Goal: Browse casually: Explore the website without a specific task or goal

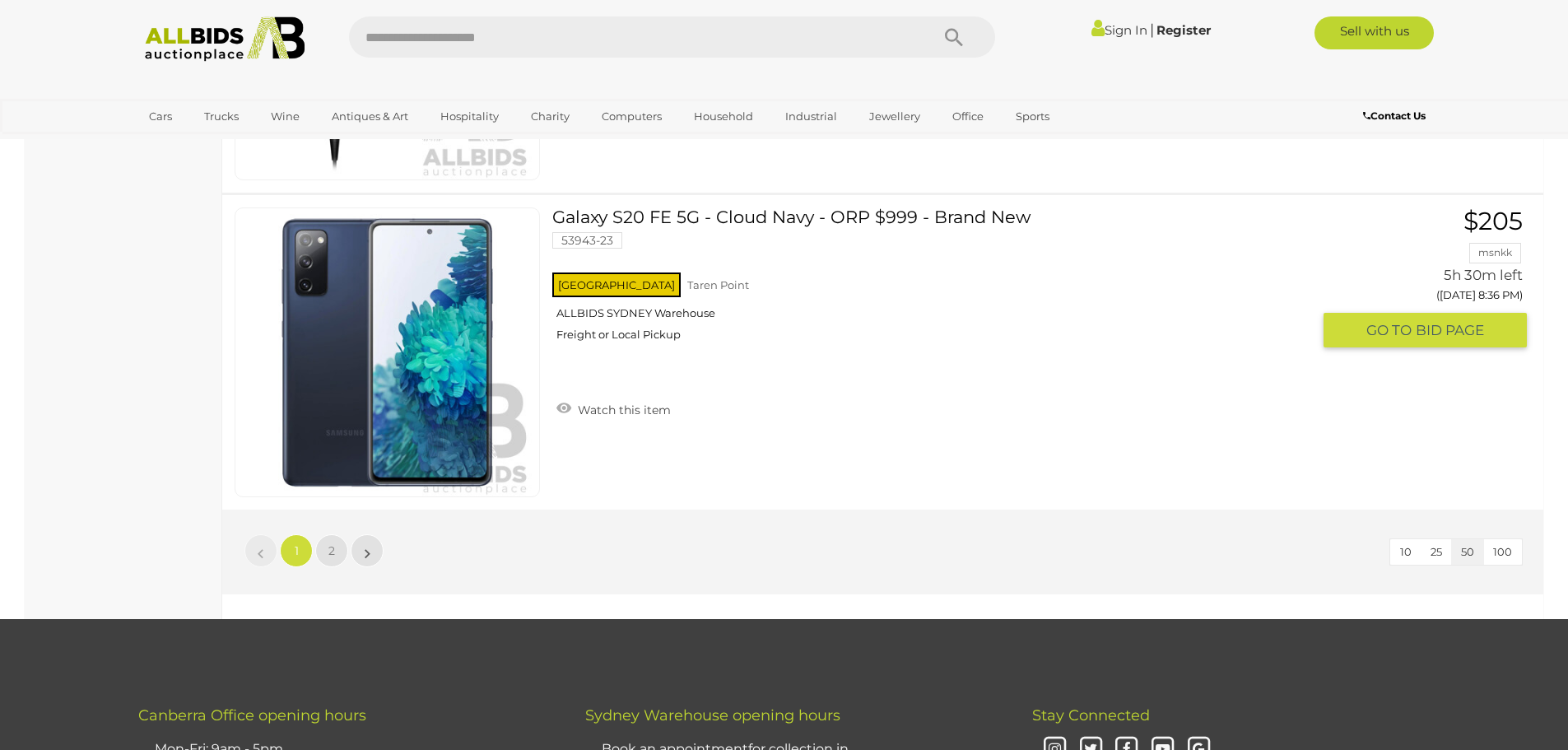
scroll to position [15887, 0]
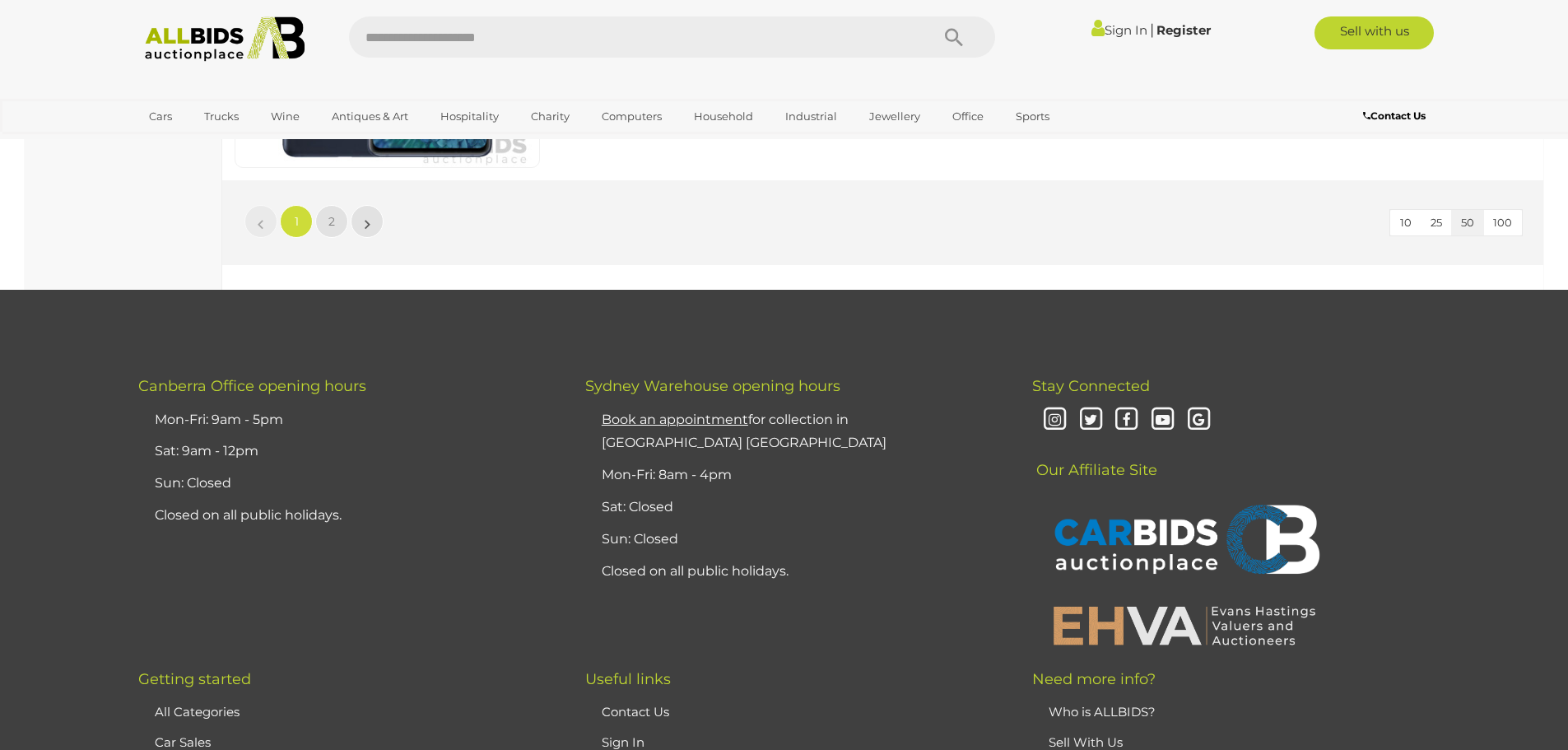
click at [366, 221] on li "»" at bounding box center [367, 221] width 32 height 33
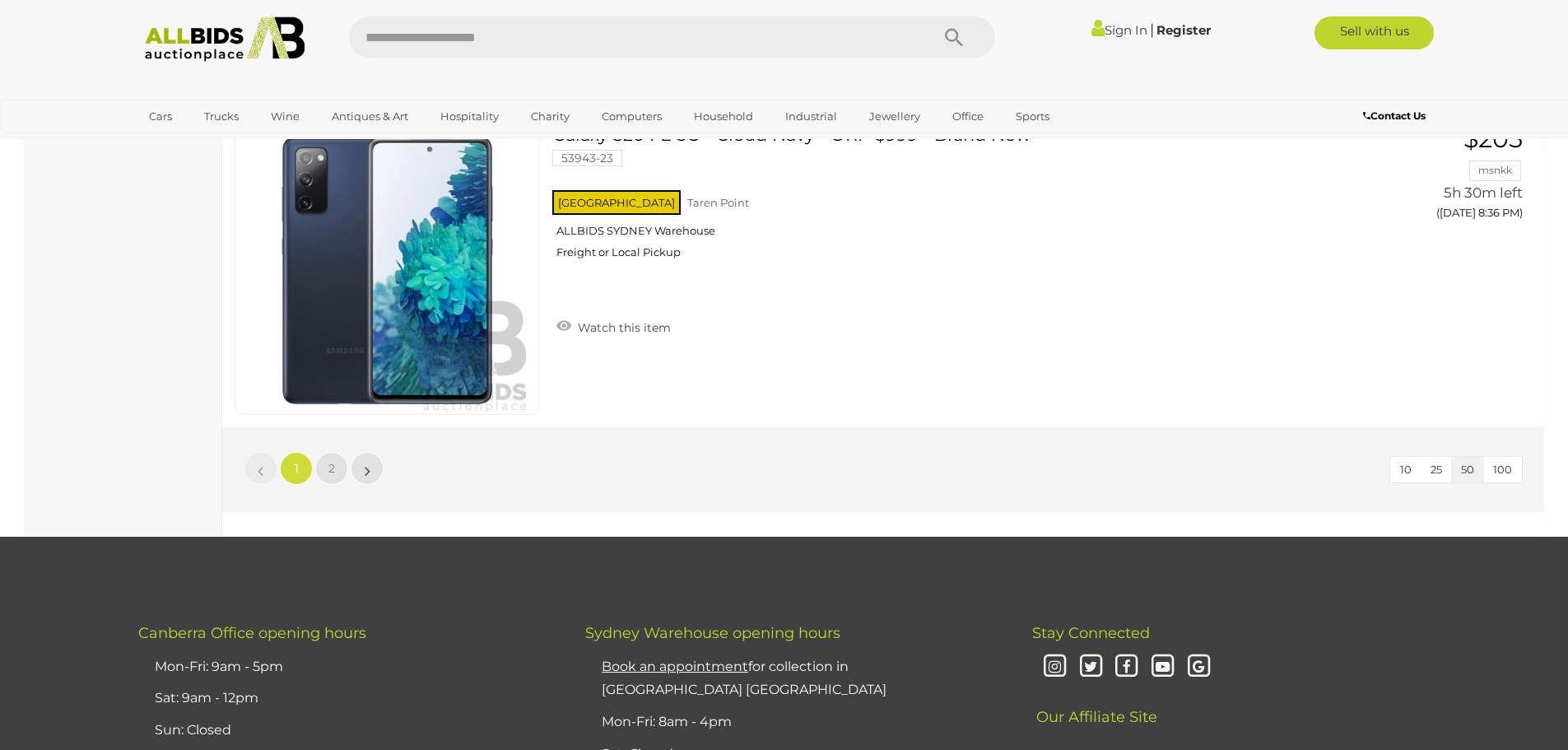
scroll to position [15557, 0]
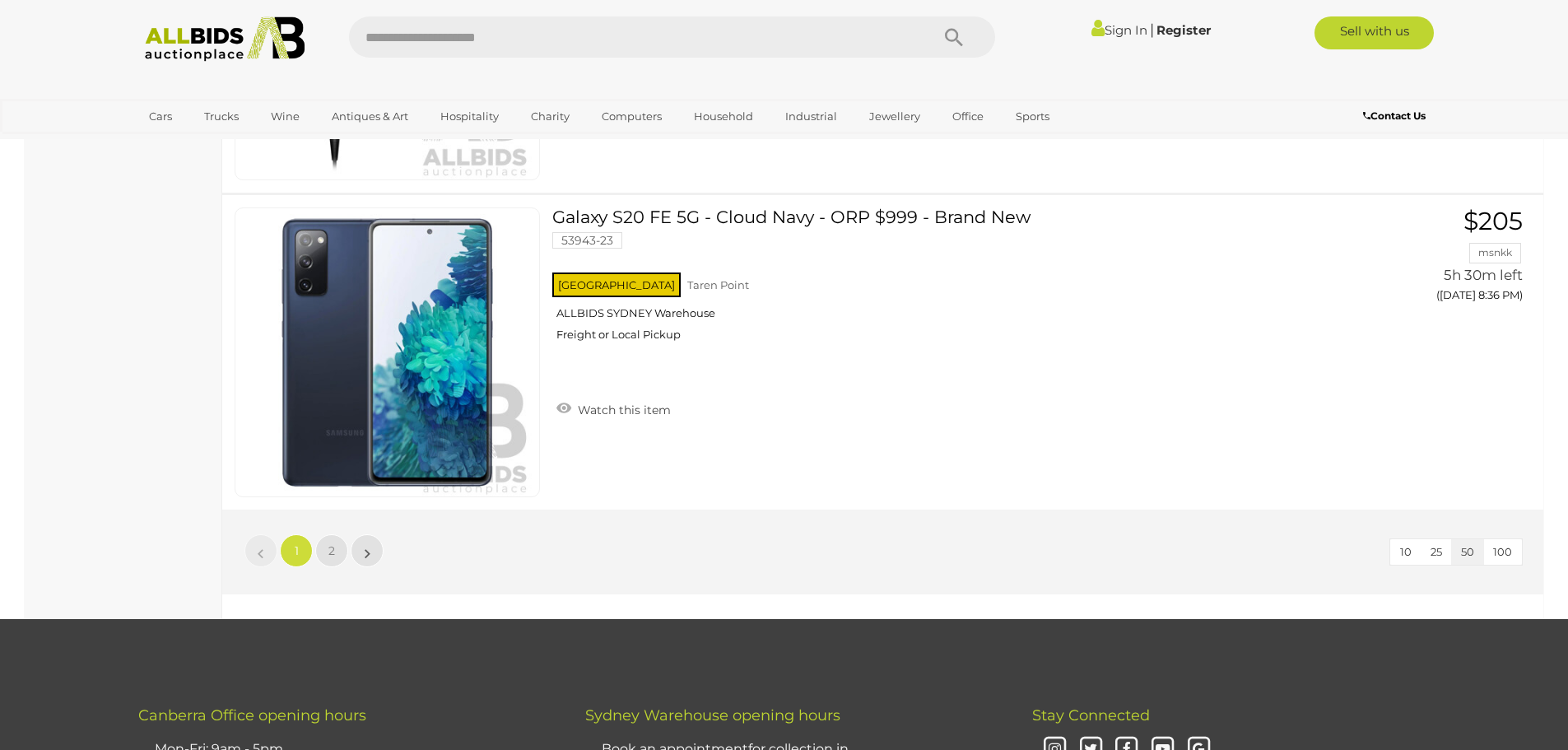
click at [366, 550] on li "»" at bounding box center [367, 550] width 32 height 33
click at [363, 554] on link "»" at bounding box center [366, 550] width 33 height 33
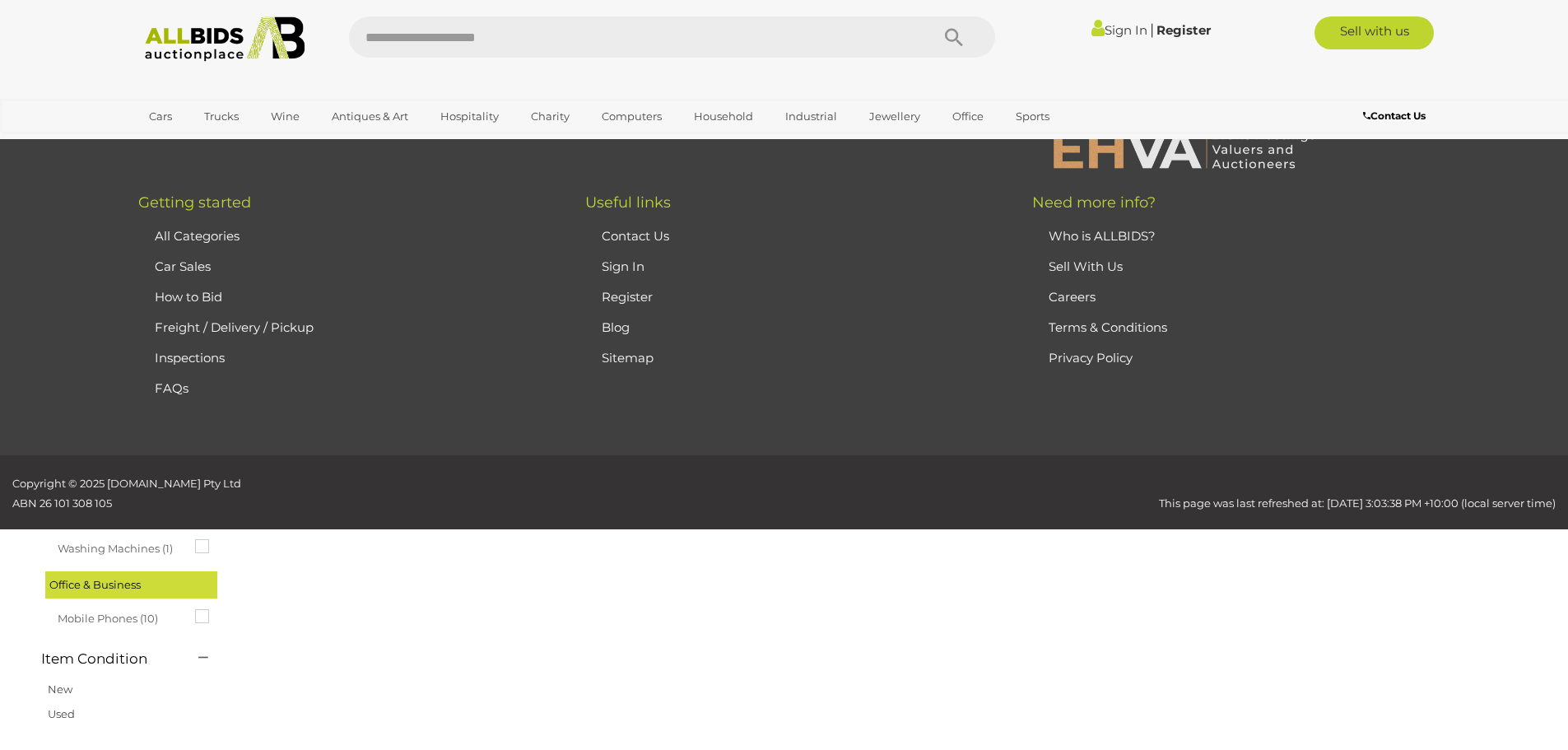
scroll to position [57, 0]
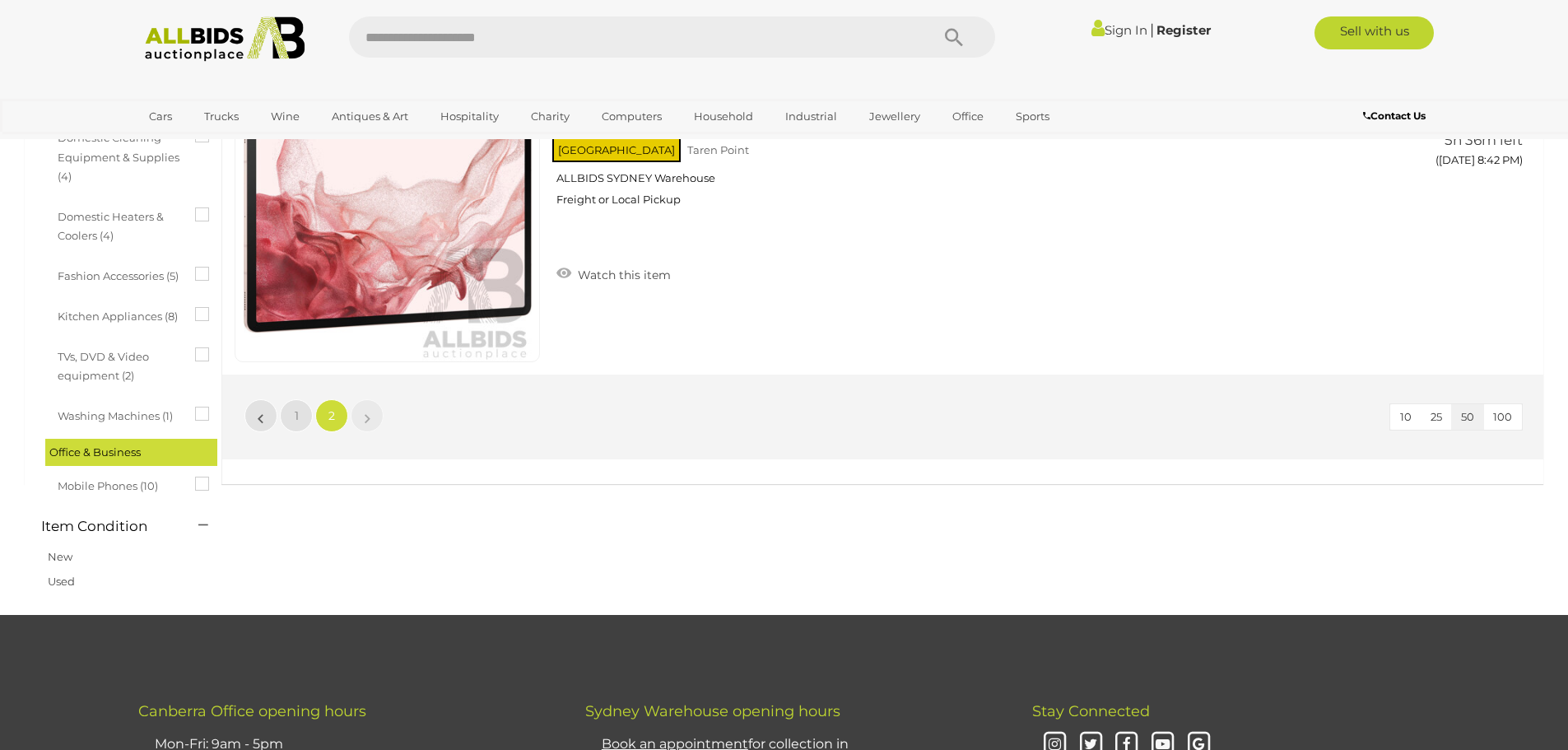
scroll to position [633, 0]
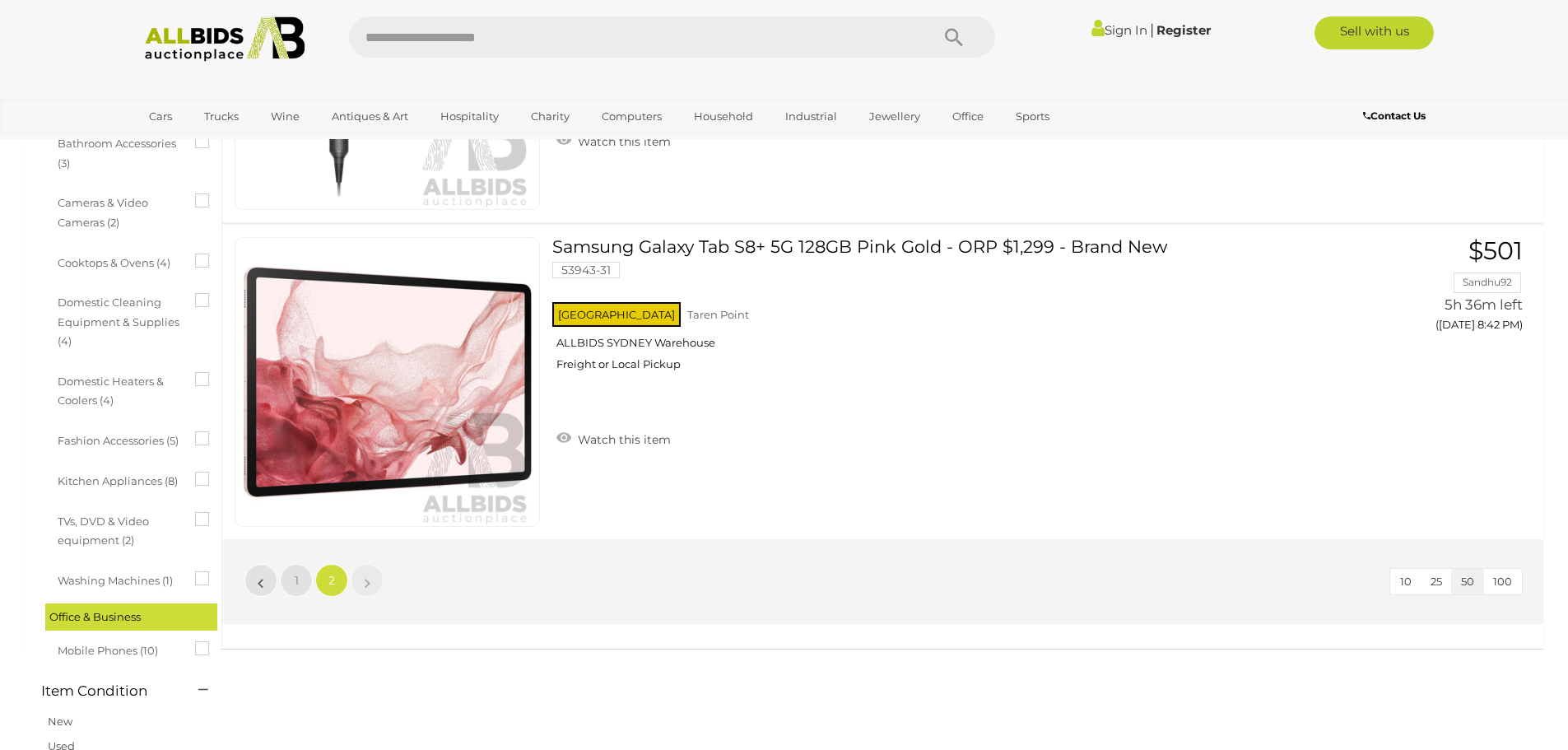
click at [196, 32] on img at bounding box center [226, 39] width 179 height 45
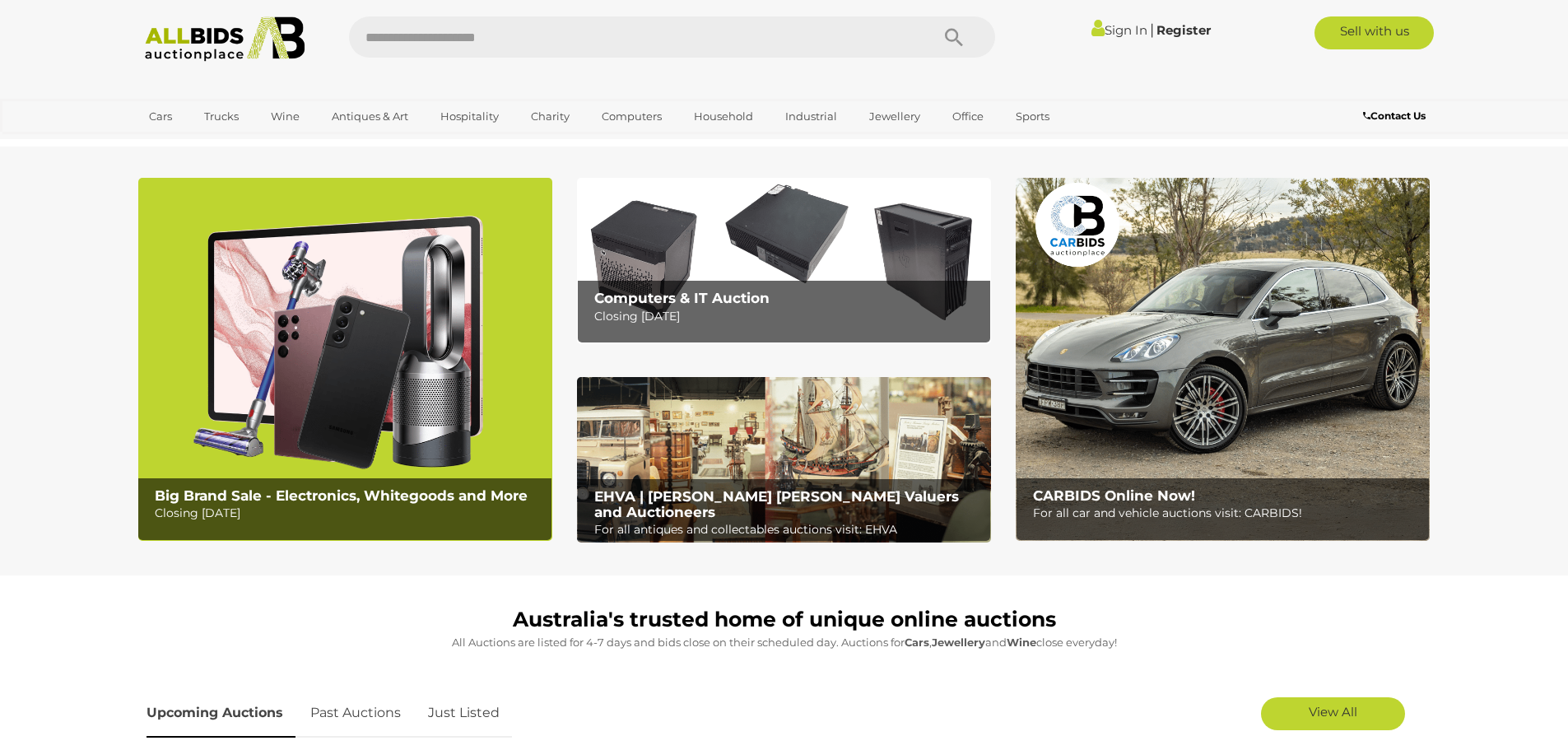
click at [757, 228] on img at bounding box center [784, 260] width 414 height 165
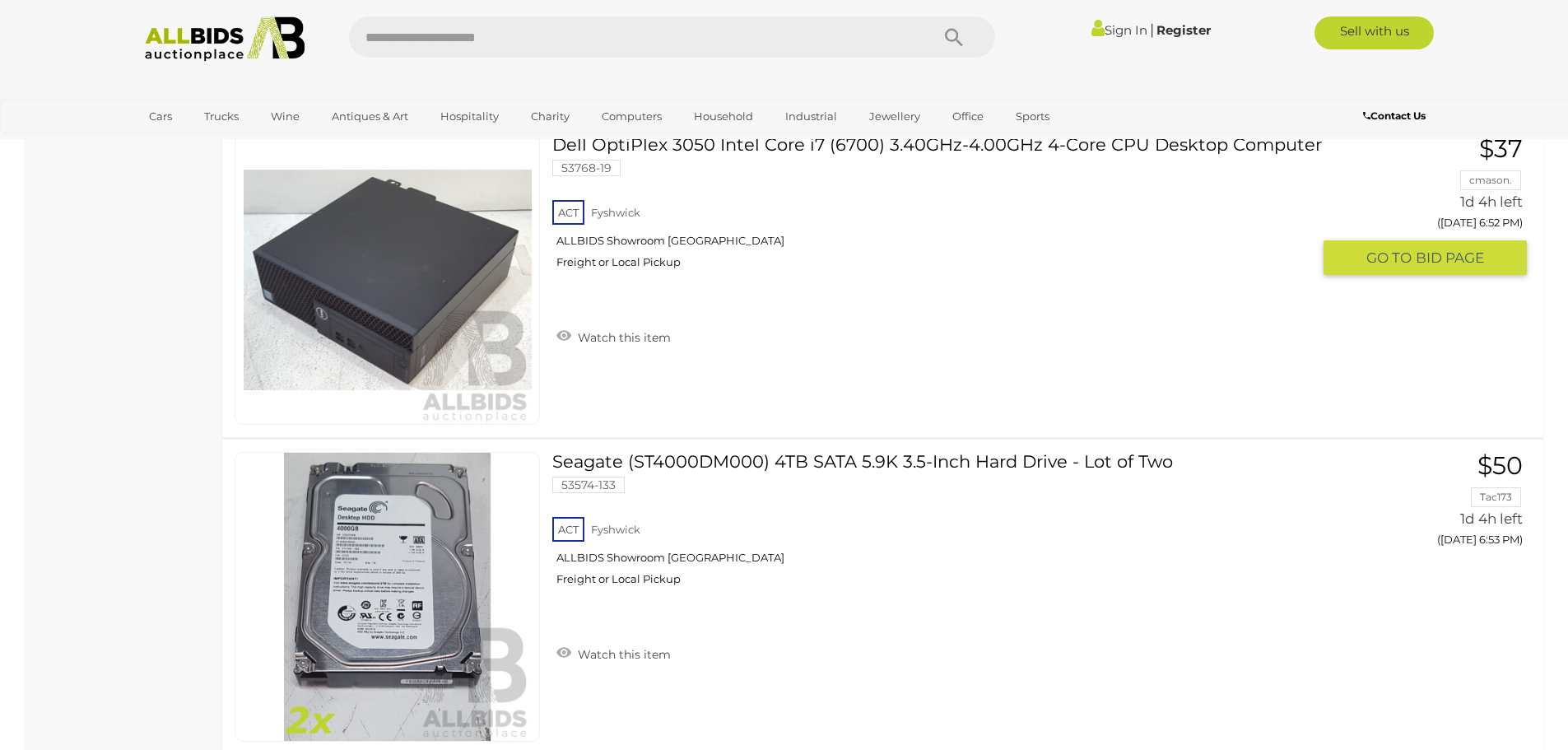
scroll to position [5185, 0]
